Goal: Transaction & Acquisition: Purchase product/service

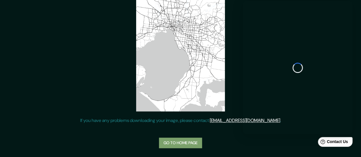
click at [185, 144] on link "Go to home page" at bounding box center [180, 143] width 43 height 11
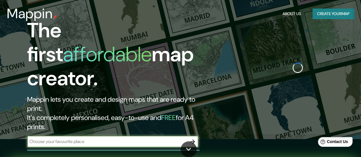
scroll to position [15, 0]
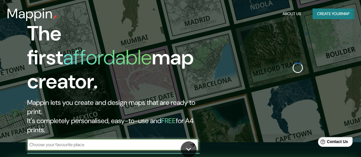
click at [159, 142] on input "text" at bounding box center [107, 145] width 160 height 7
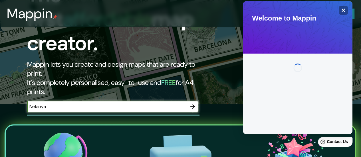
scroll to position [53, 0]
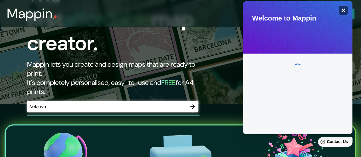
click at [344, 12] on icon "Close" at bounding box center [344, 11] width 4 height 4
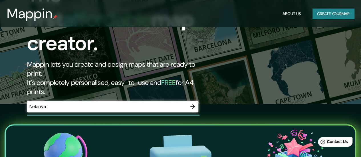
click at [152, 103] on input "Netanya" at bounding box center [107, 106] width 160 height 7
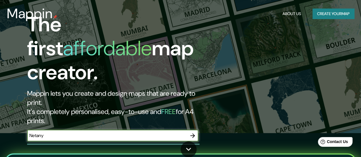
scroll to position [24, 0]
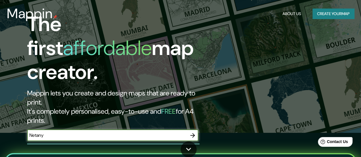
type input "Netanya"
click at [56, 132] on input "text" at bounding box center [107, 135] width 160 height 7
click at [195, 89] on h2 "Mappin lets you create and design maps that are ready to print. It's completely…" at bounding box center [117, 107] width 181 height 37
click at [108, 132] on input "Neta" at bounding box center [107, 135] width 160 height 7
type input "Netan"
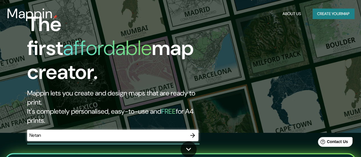
click at [86, 130] on div "Netan ​" at bounding box center [112, 135] width 171 height 11
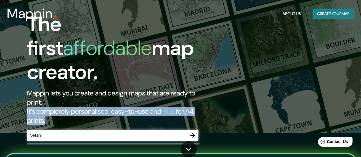
click at [86, 130] on div "Netan ​" at bounding box center [112, 135] width 171 height 11
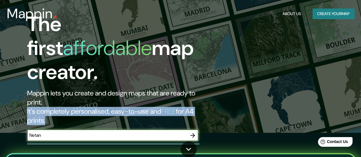
click at [86, 130] on div "Netan ​" at bounding box center [112, 135] width 171 height 11
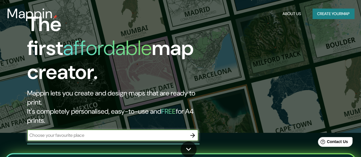
type input "e"
type input "neta"
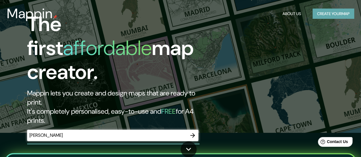
click at [328, 14] on button "Create your map" at bounding box center [333, 14] width 42 height 11
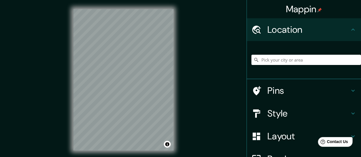
scroll to position [0, 0]
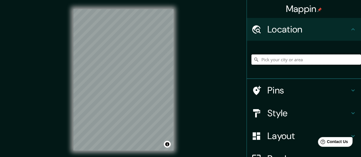
click at [273, 60] on input "Pick your city or area" at bounding box center [306, 59] width 110 height 10
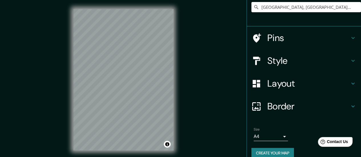
scroll to position [53, 0]
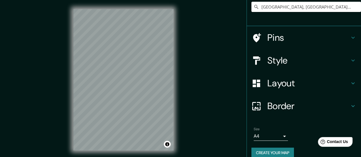
type input "Netanya, Central District, Israel"
click at [331, 60] on h4 "Style" at bounding box center [308, 60] width 82 height 11
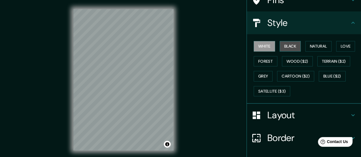
click at [280, 50] on button "Black" at bounding box center [290, 46] width 21 height 11
click at [266, 47] on button "White" at bounding box center [264, 46] width 21 height 11
click at [322, 45] on button "Natural" at bounding box center [318, 46] width 26 height 11
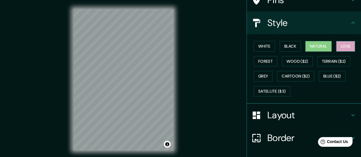
click at [337, 47] on button "Love" at bounding box center [345, 46] width 19 height 11
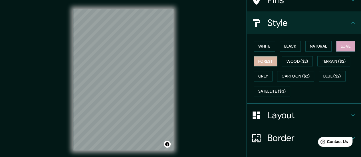
click at [263, 64] on button "Forest" at bounding box center [266, 61] width 24 height 11
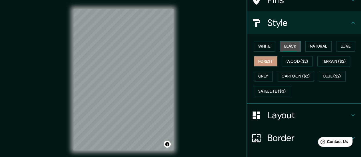
click at [282, 49] on button "Black" at bounding box center [290, 46] width 21 height 11
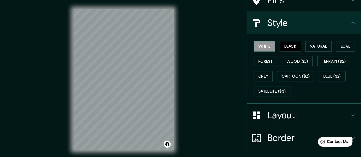
click at [256, 50] on button "White" at bounding box center [264, 46] width 21 height 11
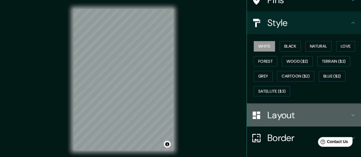
click at [304, 116] on h4 "Layout" at bounding box center [308, 115] width 82 height 11
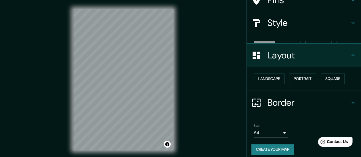
scroll to position [47, 0]
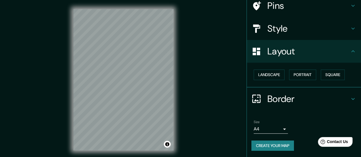
click at [304, 54] on h4 "Layout" at bounding box center [308, 51] width 82 height 11
click at [309, 52] on h4 "Layout" at bounding box center [308, 51] width 82 height 11
click at [301, 96] on h4 "Border" at bounding box center [308, 98] width 82 height 11
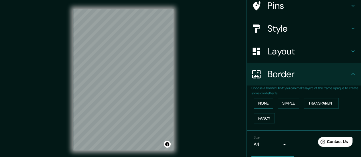
click at [254, 102] on button "None" at bounding box center [263, 103] width 19 height 11
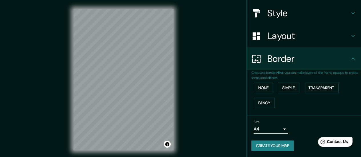
click at [274, 124] on div "Size A4 single" at bounding box center [271, 127] width 34 height 14
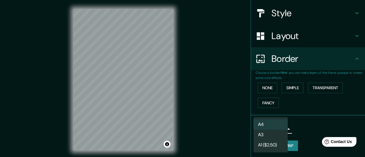
click at [269, 128] on body "Mappin Location Netanya, Central District, Israel Netanya Central District, Isr…" at bounding box center [182, 78] width 365 height 157
click at [268, 135] on li "A3" at bounding box center [271, 135] width 34 height 10
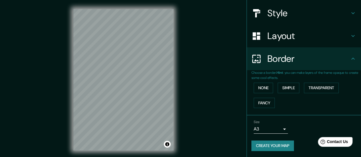
click at [259, 148] on button "Create your map" at bounding box center [272, 146] width 43 height 11
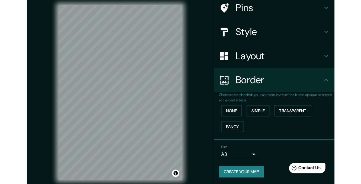
scroll to position [36, 0]
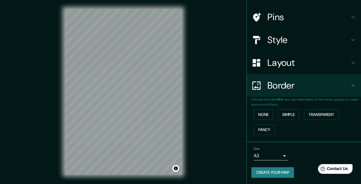
click at [273, 157] on button "Create your map" at bounding box center [272, 172] width 43 height 11
drag, startPoint x: 195, startPoint y: 99, endPoint x: 230, endPoint y: 143, distance: 56.4
click at [230, 143] on div "© Mapbox © OpenStreetMap Improve this map" at bounding box center [123, 92] width 325 height 166
click at [264, 115] on button "None" at bounding box center [263, 115] width 19 height 11
click at [274, 39] on h4 "Style" at bounding box center [308, 39] width 82 height 11
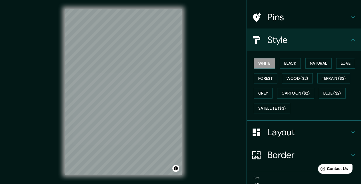
scroll to position [0, 0]
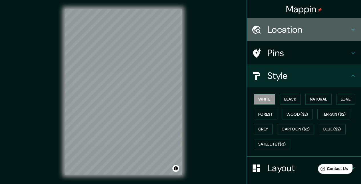
click at [268, 37] on div "Location" at bounding box center [304, 29] width 114 height 23
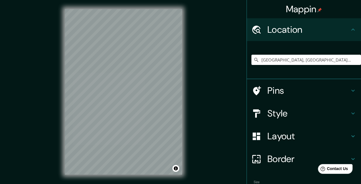
click at [272, 39] on div "Location" at bounding box center [304, 29] width 114 height 23
click at [279, 23] on div "Location" at bounding box center [304, 29] width 114 height 23
click at [286, 140] on h4 "Layout" at bounding box center [308, 136] width 82 height 11
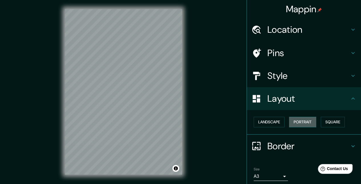
click at [294, 125] on button "Portrait" at bounding box center [302, 122] width 27 height 11
click at [259, 123] on button "Landscape" at bounding box center [269, 122] width 31 height 11
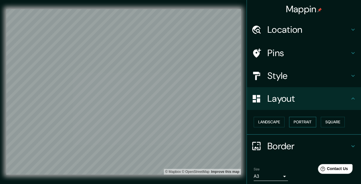
click at [302, 121] on button "Portrait" at bounding box center [302, 122] width 27 height 11
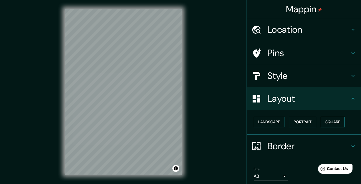
click at [327, 122] on button "Square" at bounding box center [333, 122] width 24 height 11
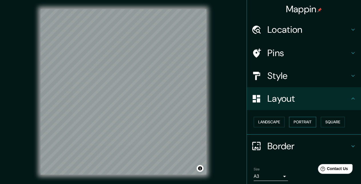
click at [297, 122] on button "Portrait" at bounding box center [302, 122] width 27 height 11
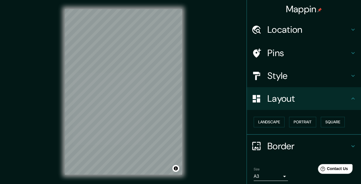
scroll to position [21, 0]
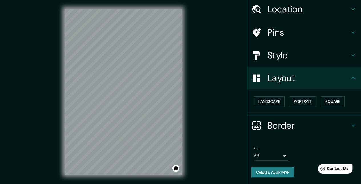
click at [263, 157] on button "Create your map" at bounding box center [272, 172] width 43 height 11
click at [142, 156] on div at bounding box center [144, 154] width 5 height 5
click at [144, 156] on div at bounding box center [144, 154] width 5 height 5
click at [176, 157] on button "Toggle attribution" at bounding box center [175, 168] width 7 height 7
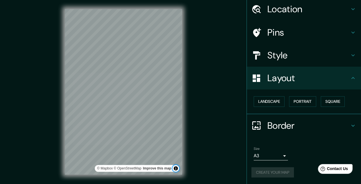
click at [176, 157] on button "Toggle attribution" at bounding box center [175, 168] width 7 height 7
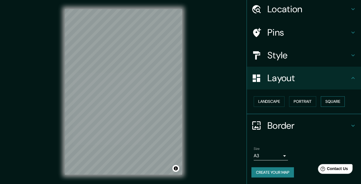
scroll to position [0, 0]
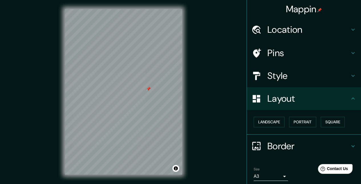
click at [150, 90] on div at bounding box center [148, 89] width 5 height 5
click at [148, 88] on div at bounding box center [148, 89] width 5 height 5
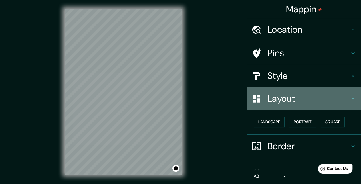
click at [301, 94] on h4 "Layout" at bounding box center [308, 98] width 82 height 11
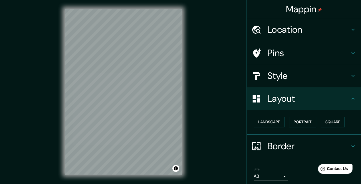
scroll to position [21, 0]
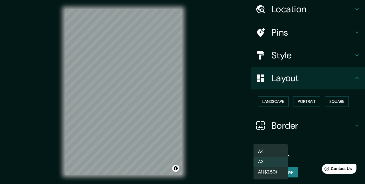
click at [263, 155] on body "Mappin Location Netanya, Central District, Israel Netanya Central District, Isr…" at bounding box center [182, 92] width 365 height 184
click at [276, 155] on li "A4" at bounding box center [271, 152] width 34 height 10
type input "single"
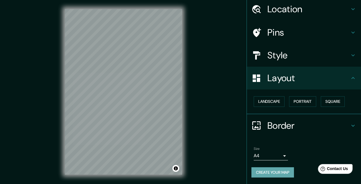
click at [266, 157] on button "Create your map" at bounding box center [272, 172] width 43 height 11
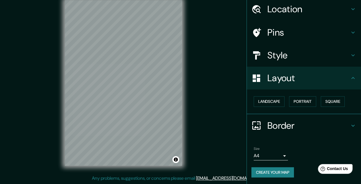
click at [234, 157] on link "[EMAIL_ADDRESS][DOMAIN_NAME]" at bounding box center [231, 178] width 70 height 6
click at [332, 157] on span "Contact Us" at bounding box center [337, 169] width 22 height 5
click at [333, 157] on span "Contact Us" at bounding box center [337, 169] width 22 height 5
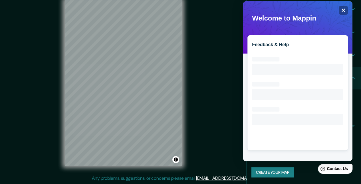
scroll to position [0, 0]
click at [345, 10] on icon "Close" at bounding box center [343, 10] width 4 height 4
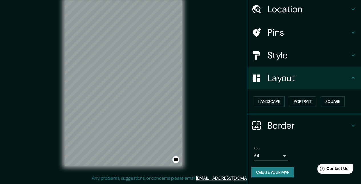
click at [337, 157] on span "Contact Us" at bounding box center [337, 169] width 22 height 5
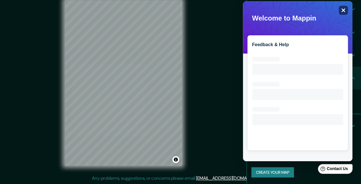
click at [346, 8] on div "Close" at bounding box center [343, 10] width 9 height 9
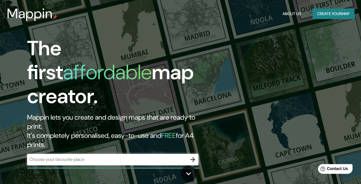
drag, startPoint x: 0, startPoint y: 0, endPoint x: 134, endPoint y: 87, distance: 159.8
click at [134, 87] on h1 "The first affordable map creator." at bounding box center [117, 75] width 181 height 76
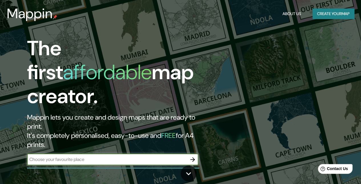
click at [97, 156] on input "text" at bounding box center [107, 159] width 160 height 7
type input "n"
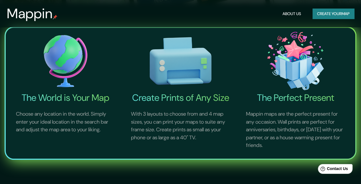
scroll to position [181, 0]
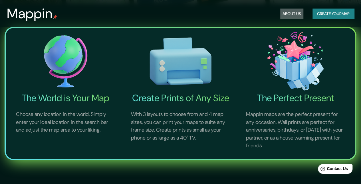
click at [293, 17] on button "About Us" at bounding box center [291, 14] width 23 height 11
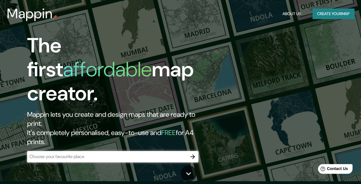
scroll to position [3, 0]
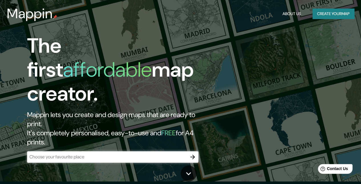
click at [194, 154] on icon "button" at bounding box center [192, 157] width 7 height 7
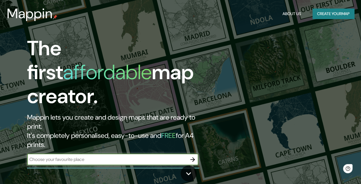
click at [139, 156] on input "text" at bounding box center [107, 159] width 160 height 7
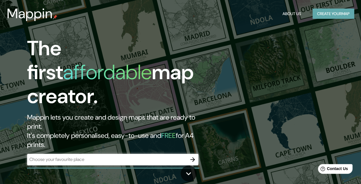
click at [331, 11] on button "Create your map" at bounding box center [333, 14] width 42 height 11
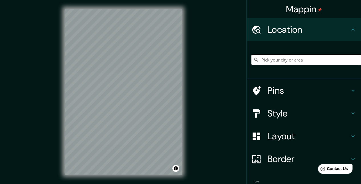
click at [280, 60] on input "Pick your city or area" at bounding box center [306, 60] width 110 height 10
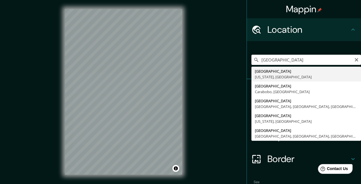
type input "[GEOGRAPHIC_DATA], [US_STATE], [GEOGRAPHIC_DATA]"
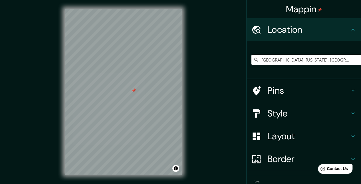
click at [134, 91] on div at bounding box center [134, 90] width 5 height 5
click at [219, 138] on div "Mappin Location [GEOGRAPHIC_DATA], [US_STATE], [GEOGRAPHIC_DATA] Pins Style Lay…" at bounding box center [180, 96] width 361 height 193
click at [220, 139] on div "Mappin Location [GEOGRAPHIC_DATA], [US_STATE], [GEOGRAPHIC_DATA] Pins Style Lay…" at bounding box center [180, 96] width 361 height 193
drag, startPoint x: 221, startPoint y: 140, endPoint x: 205, endPoint y: 143, distance: 15.8
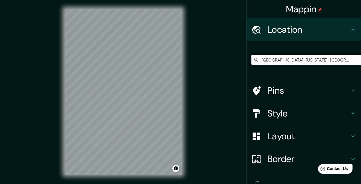
click at [205, 143] on div "Mappin Location [GEOGRAPHIC_DATA], [US_STATE], [GEOGRAPHIC_DATA] Pins Style Lay…" at bounding box center [180, 96] width 361 height 193
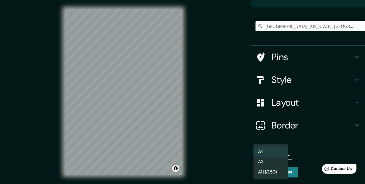
click at [268, 158] on body "Mappin Location [GEOGRAPHIC_DATA], [US_STATE], [GEOGRAPHIC_DATA] Pins Style Lay…" at bounding box center [182, 92] width 365 height 184
click at [268, 159] on li "A3" at bounding box center [271, 162] width 34 height 10
type input "a4"
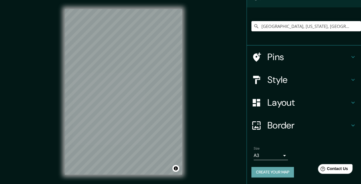
click at [268, 169] on button "Create your map" at bounding box center [272, 172] width 43 height 11
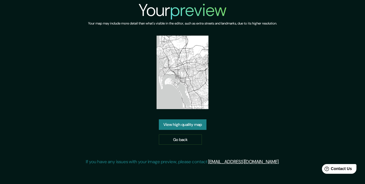
click at [193, 121] on link "View high quality map" at bounding box center [183, 125] width 48 height 11
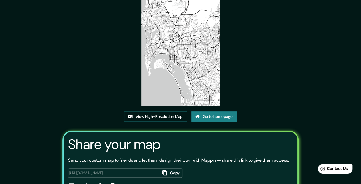
scroll to position [21, 0]
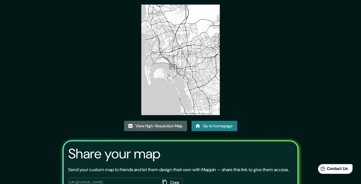
click at [158, 125] on link "View High-Resolution Map" at bounding box center [155, 126] width 63 height 11
